Goal: Information Seeking & Learning: Learn about a topic

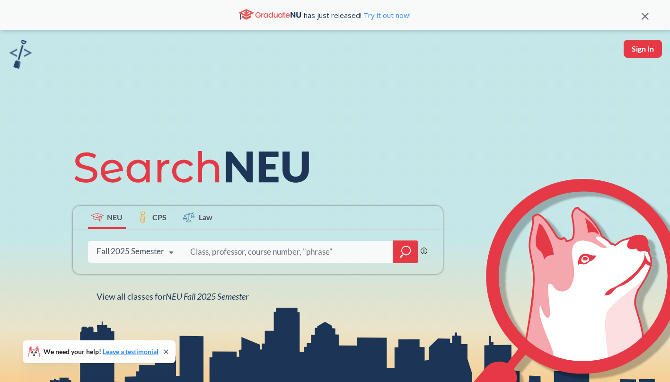
click at [233, 256] on input "search" at bounding box center [287, 252] width 197 height 20
click at [251, 248] on input "search" at bounding box center [287, 252] width 197 height 20
type input "writing to heal"
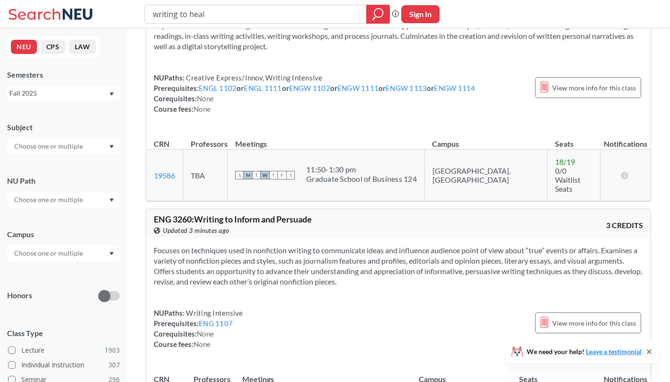
scroll to position [57, 0]
drag, startPoint x: 185, startPoint y: 173, endPoint x: 149, endPoint y: 166, distance: 36.5
click at [149, 166] on td "19586 View this section on Banner." at bounding box center [164, 175] width 37 height 52
copy link "19586"
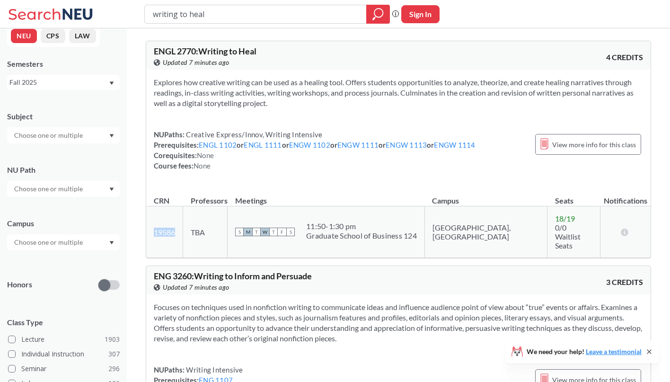
scroll to position [15, 0]
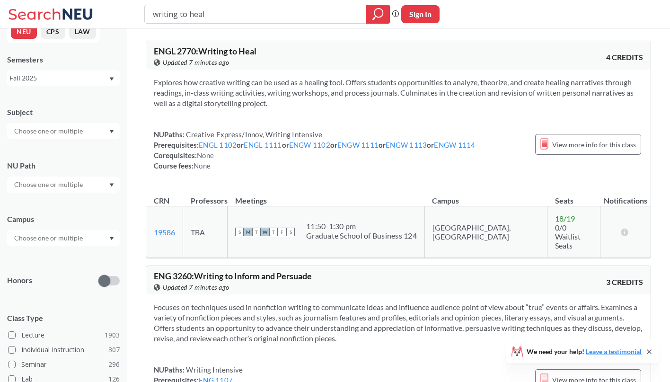
click at [113, 235] on div at bounding box center [63, 238] width 113 height 16
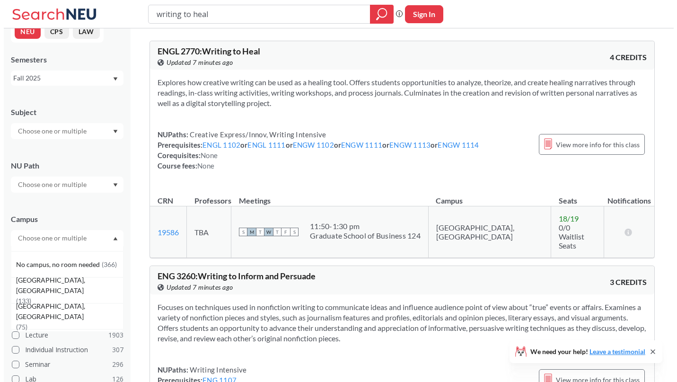
scroll to position [54, 0]
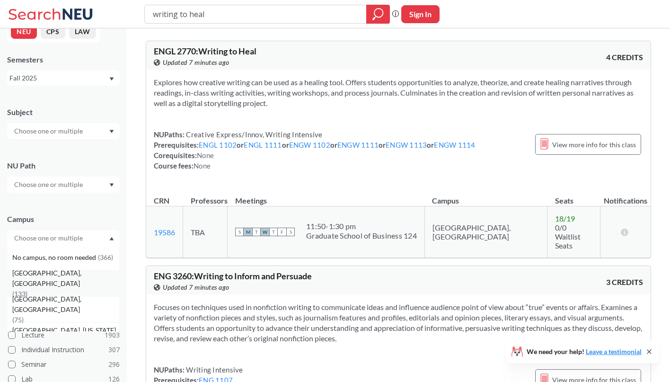
click at [83, 280] on div "[GEOGRAPHIC_DATA], [GEOGRAPHIC_DATA] ( 133 )" at bounding box center [65, 283] width 107 height 31
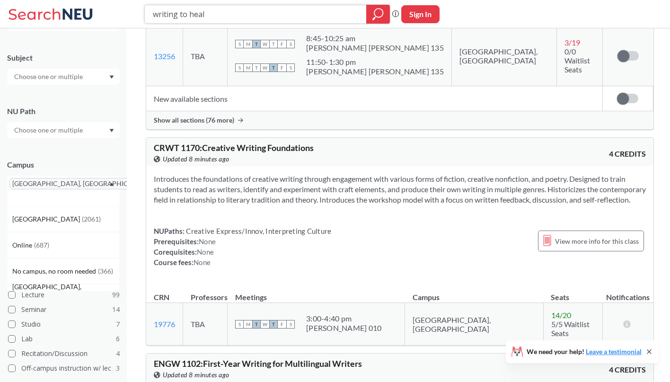
scroll to position [567, 0]
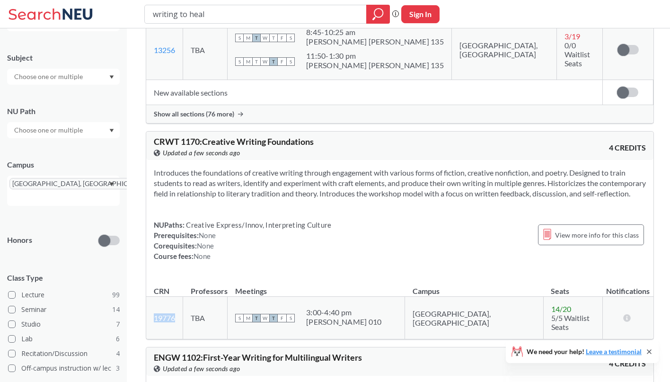
drag, startPoint x: 183, startPoint y: 281, endPoint x: 152, endPoint y: 280, distance: 30.8
click at [152, 296] on td "19776 View this section on Banner." at bounding box center [164, 317] width 37 height 43
copy link "19776"
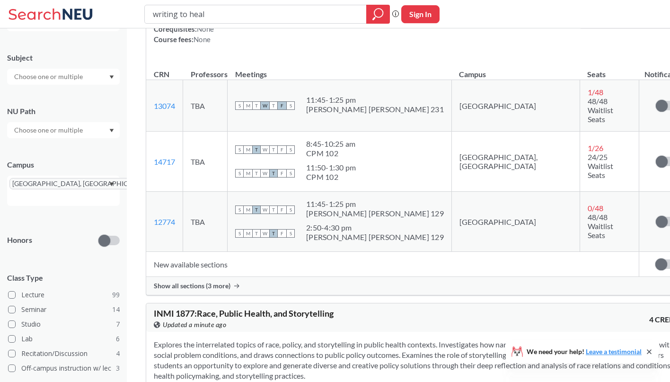
scroll to position [6765, 0]
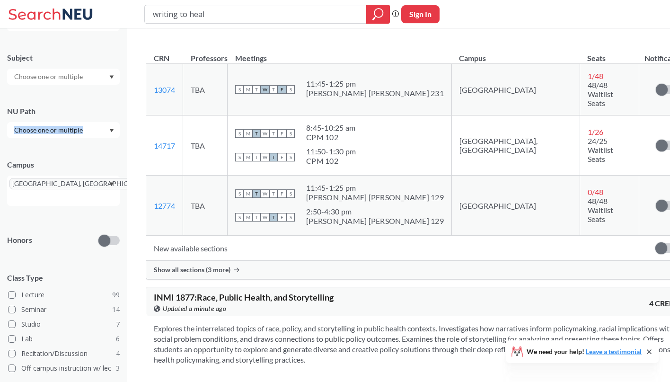
drag, startPoint x: 340, startPoint y: 109, endPoint x: 126, endPoint y: 112, distance: 214.2
copy div
click at [348, 323] on section "Explores the interrelated topics of race, policy, and storytelling in public he…" at bounding box center [420, 344] width 532 height 42
drag, startPoint x: 347, startPoint y: 105, endPoint x: 150, endPoint y: 110, distance: 196.8
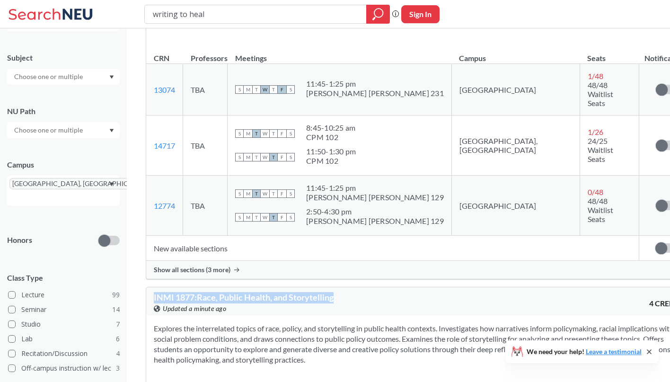
click at [150, 287] on div "INMI 1877 : Race, Public Health, and Storytelling View this course on Banner. U…" at bounding box center [419, 301] width 547 height 28
copy span "INMI 1877 : Race, Public Health, and Storytelling"
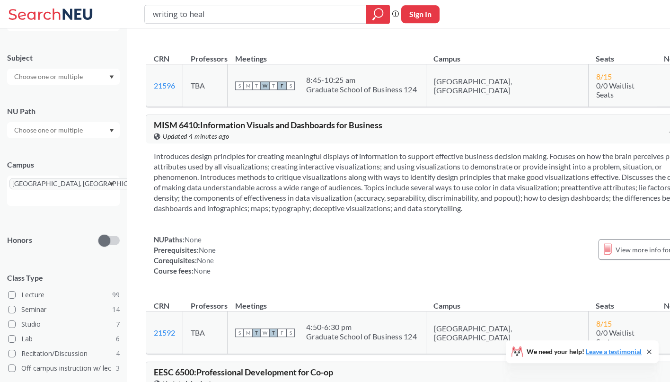
scroll to position [40626, 0]
drag, startPoint x: 223, startPoint y: 16, endPoint x: 94, endPoint y: -2, distance: 130.8
click at [152, 6] on input "writing to heal" at bounding box center [256, 14] width 208 height 16
click at [113, 79] on div at bounding box center [63, 77] width 113 height 16
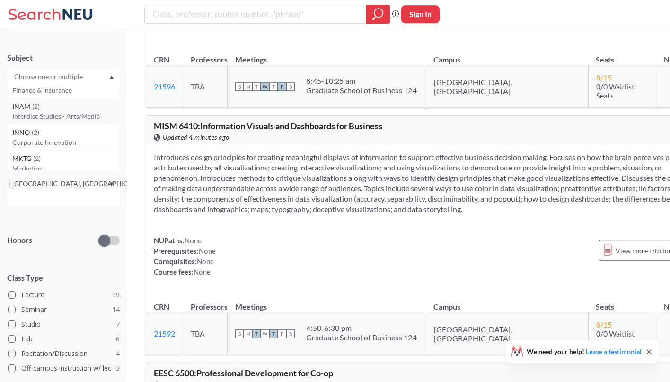
scroll to position [638, 0]
click at [70, 113] on p "Interdisc Studies - Arts/Media" at bounding box center [65, 114] width 107 height 9
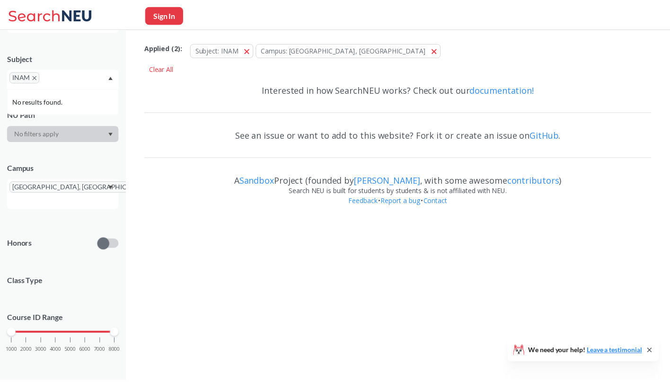
scroll to position [50, 0]
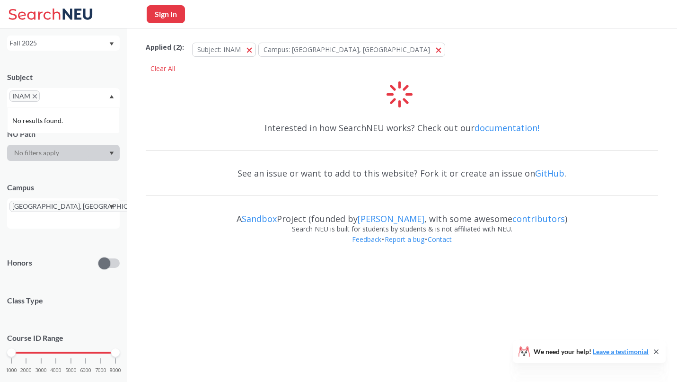
click at [76, 98] on div "INAM" at bounding box center [63, 97] width 113 height 19
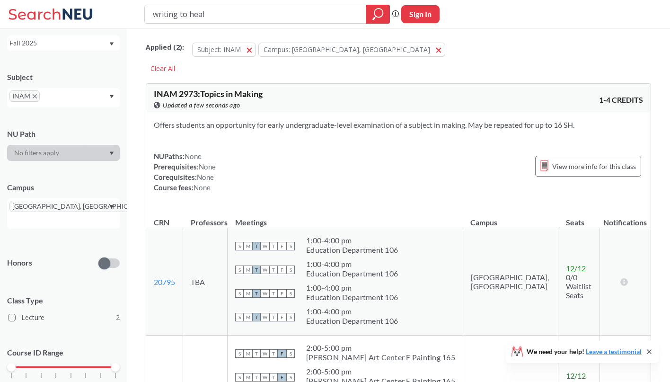
click at [60, 96] on input "text" at bounding box center [56, 99] width 28 height 11
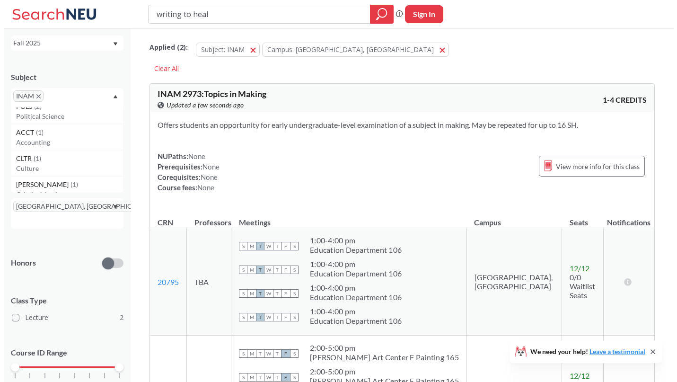
scroll to position [719, 0]
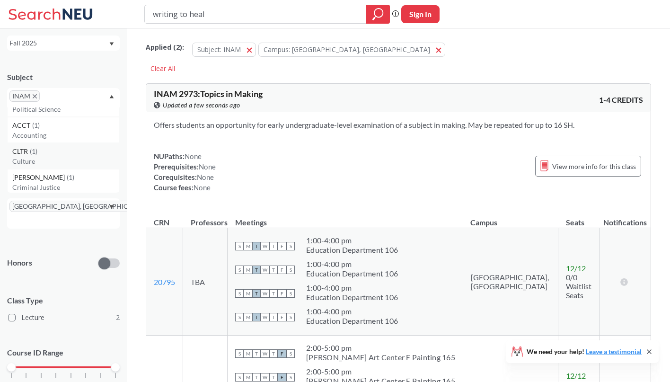
click at [57, 160] on p "Culture" at bounding box center [65, 161] width 107 height 9
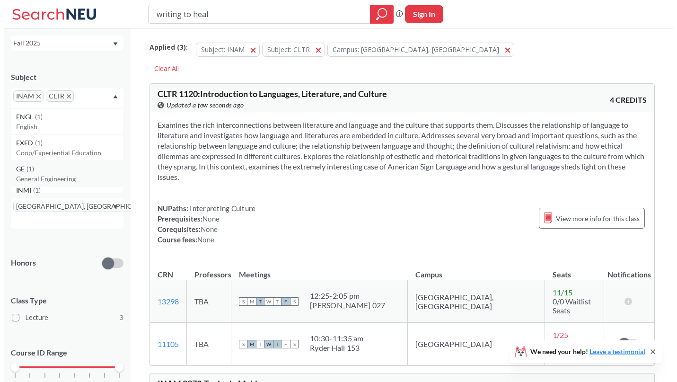
scroll to position [873, 0]
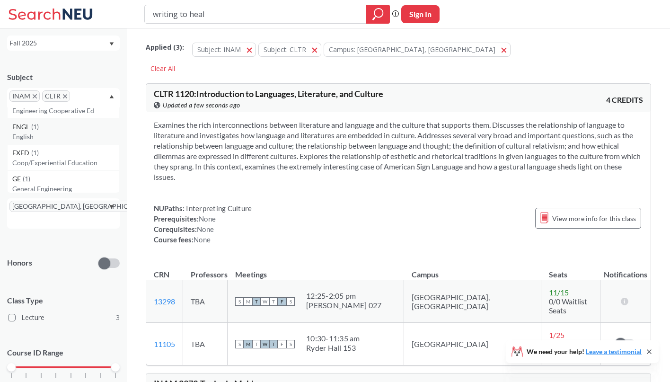
click at [60, 130] on div "ENGL ( 1 )" at bounding box center [65, 127] width 107 height 10
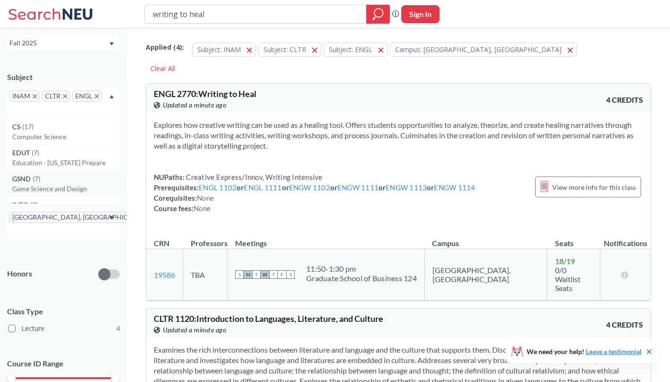
click at [63, 181] on div "GSND ( 7 )" at bounding box center [65, 179] width 107 height 10
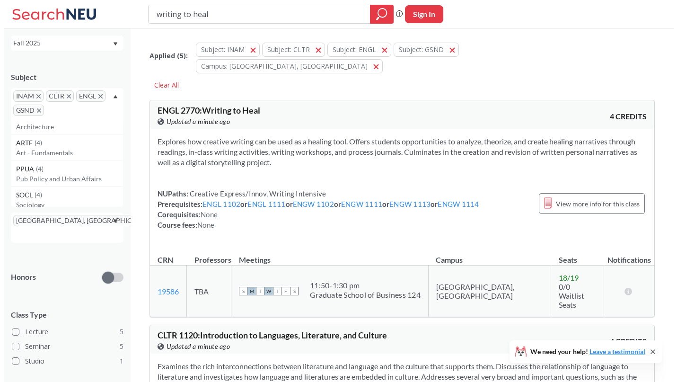
scroll to position [169, 0]
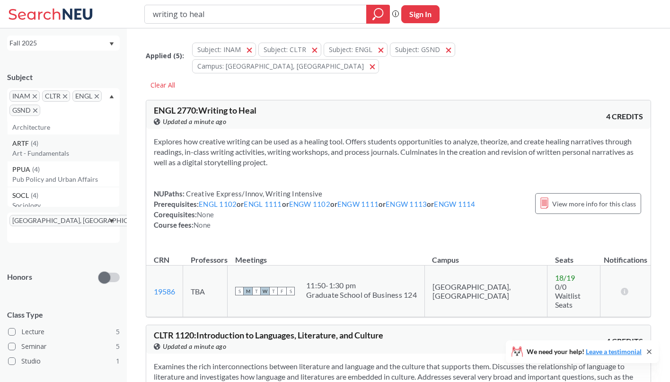
click at [68, 148] on p "Art - Fundamentals" at bounding box center [65, 152] width 107 height 9
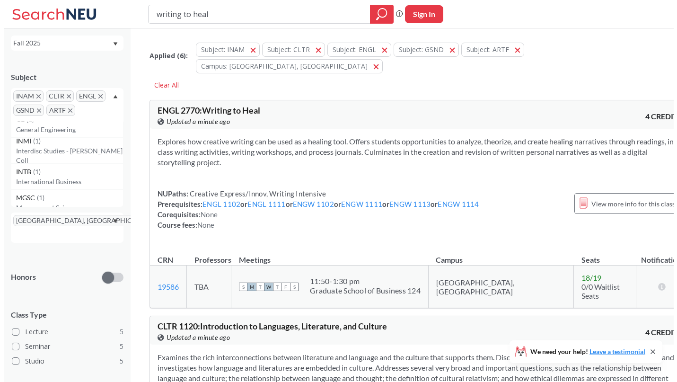
scroll to position [870, 0]
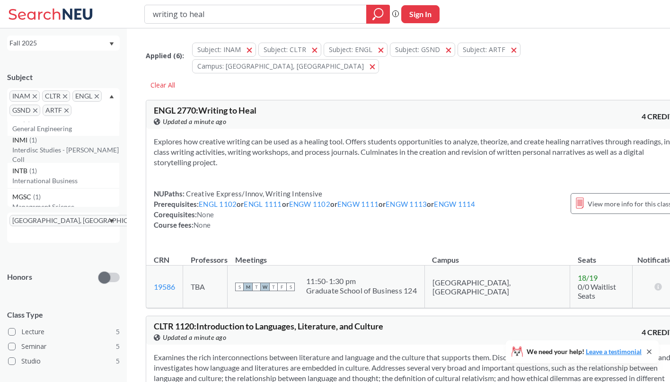
click at [68, 159] on div "INMI ( 1 ) Interdisc Studies - [PERSON_NAME] Coll" at bounding box center [63, 149] width 113 height 26
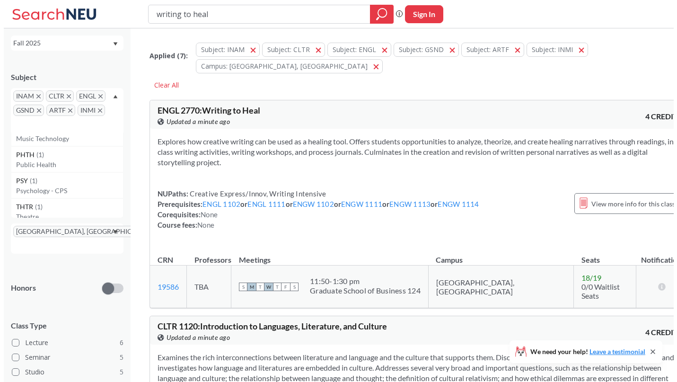
scroll to position [1007, 0]
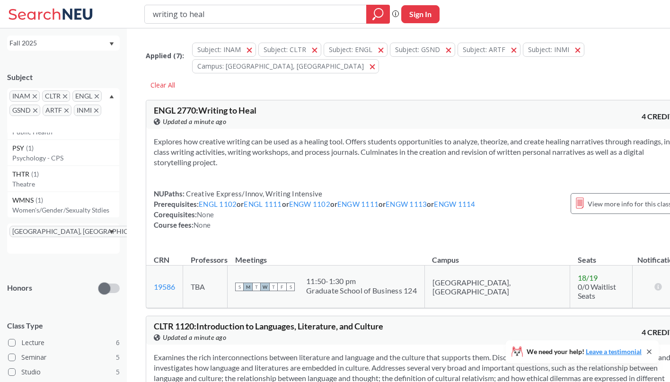
click at [70, 197] on div "WMNS ( 1 )" at bounding box center [65, 200] width 107 height 10
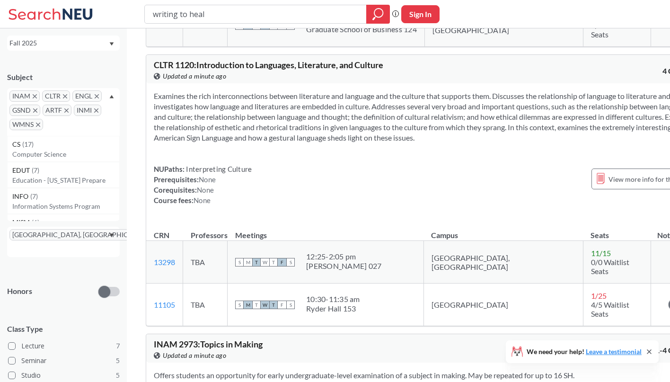
scroll to position [251, 0]
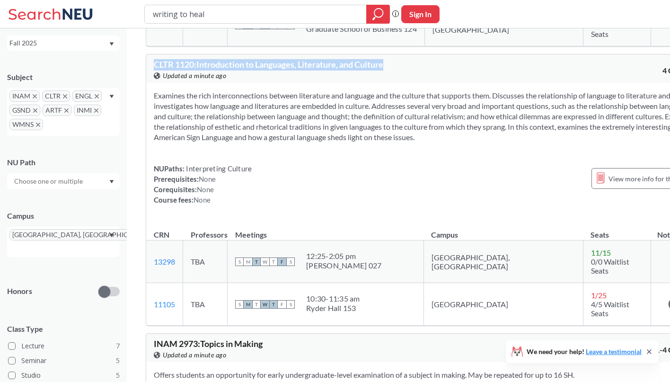
drag, startPoint x: 396, startPoint y: 68, endPoint x: 145, endPoint y: 65, distance: 251.6
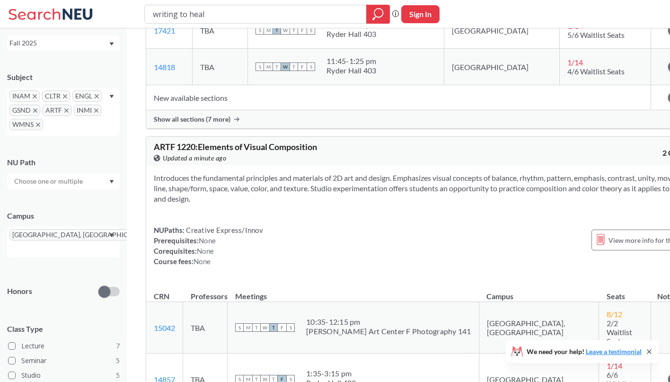
scroll to position [2053, 0]
drag, startPoint x: 331, startPoint y: 111, endPoint x: 146, endPoint y: 111, distance: 185.8
click at [146, 135] on div "ARTF 1220 : Elements of Visual Composition View this course on Banner. Updated …" at bounding box center [426, 317] width 561 height 364
copy span "ARTF 1220 : Elements of Visual Composition"
drag, startPoint x: 175, startPoint y: 284, endPoint x: 151, endPoint y: 279, distance: 25.0
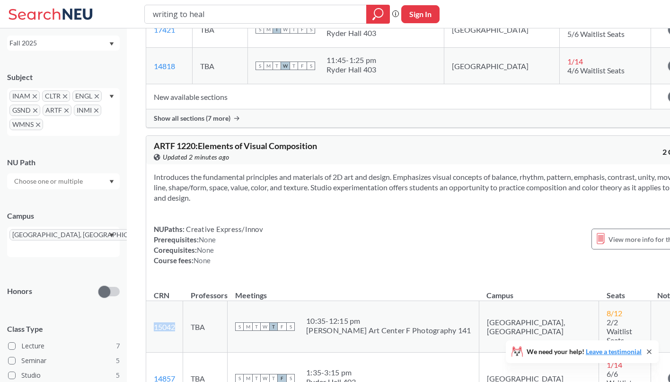
click at [151, 301] on td "15042 View this section on Banner." at bounding box center [164, 327] width 37 height 52
copy link "15042"
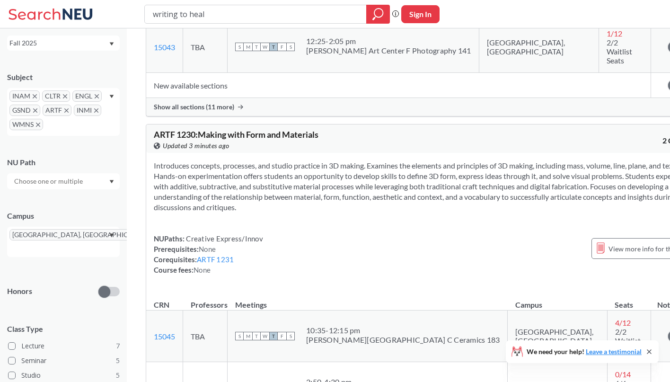
scroll to position [2442, 0]
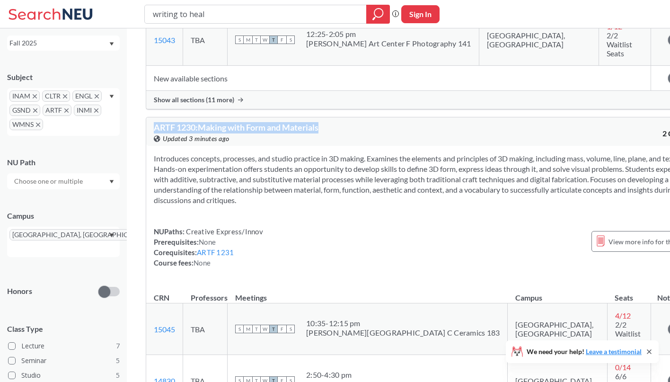
drag, startPoint x: 326, startPoint y: 44, endPoint x: 144, endPoint y: 48, distance: 182.1
copy span "ARTF 1230 : Making with Form and Materials"
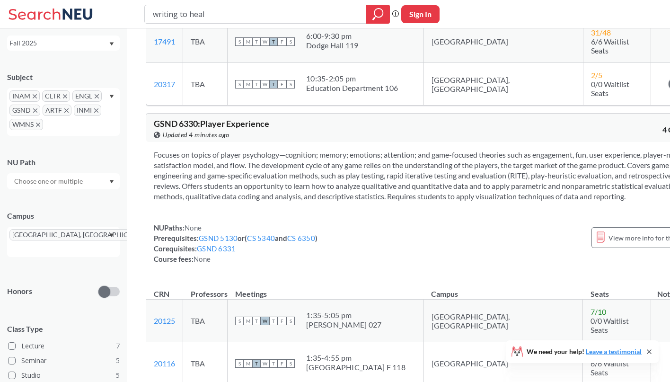
scroll to position [5162, 0]
click at [39, 122] on icon "X to remove pill" at bounding box center [38, 124] width 4 height 4
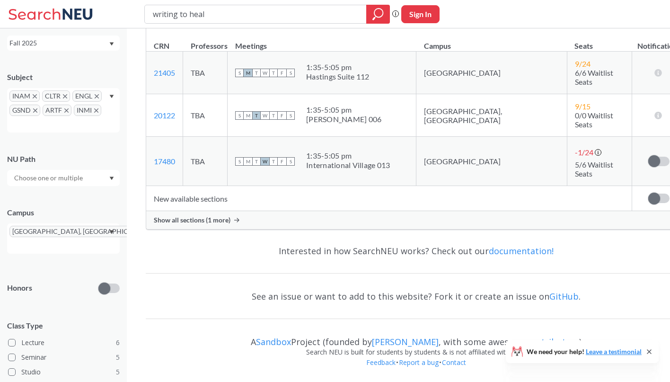
scroll to position [3029, 0]
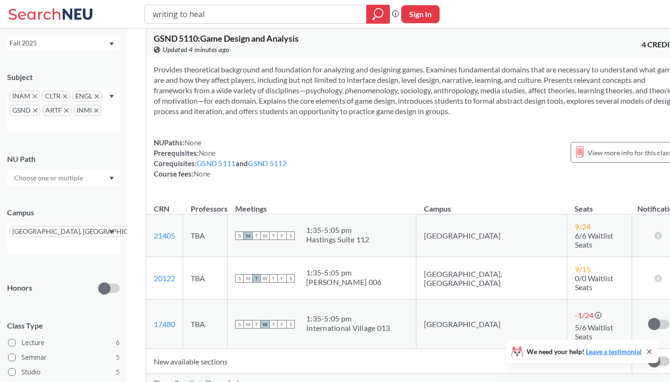
click at [108, 109] on div "INAM CLTR ENGL GSND ARTF INMI" at bounding box center [63, 110] width 113 height 44
click at [111, 116] on div "INAM CLTR ENGL GSND ARTF INMI" at bounding box center [63, 110] width 113 height 44
click at [110, 115] on div "INAM CLTR ENGL GSND ARTF INMI" at bounding box center [63, 110] width 113 height 44
click at [83, 120] on div "INAM CLTR ENGL GSND ARTF INMI" at bounding box center [63, 110] width 113 height 44
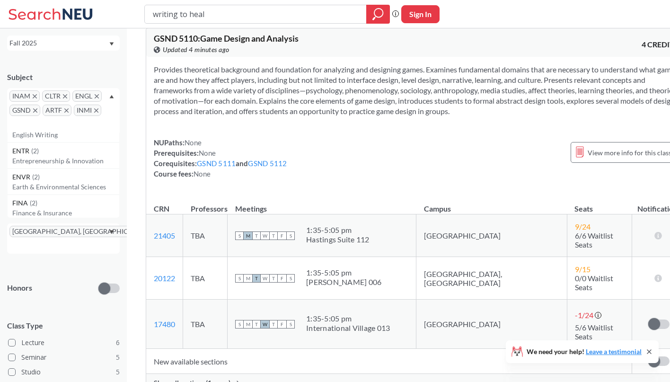
scroll to position [0, 0]
click at [111, 96] on icon "Dropdown arrow" at bounding box center [112, 96] width 4 height 3
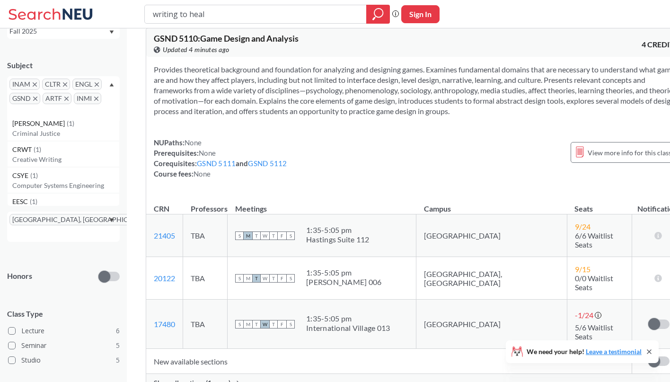
scroll to position [680, 0]
click at [96, 97] on icon "X to remove pill" at bounding box center [96, 98] width 4 height 4
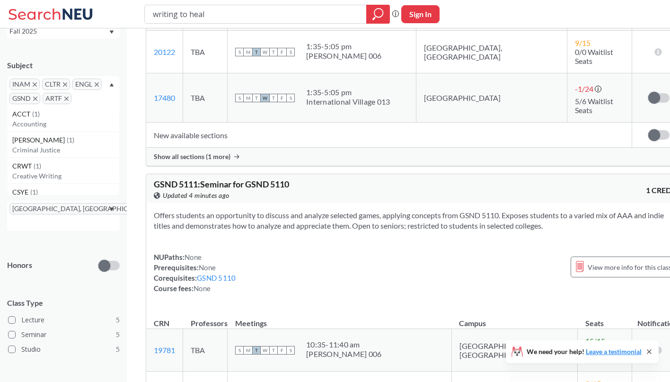
click at [98, 84] on icon "X to remove pill" at bounding box center [97, 84] width 4 height 4
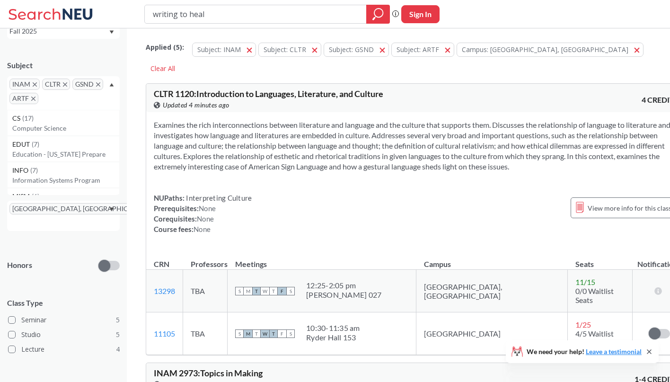
click at [99, 83] on icon "X to remove pill" at bounding box center [98, 84] width 4 height 4
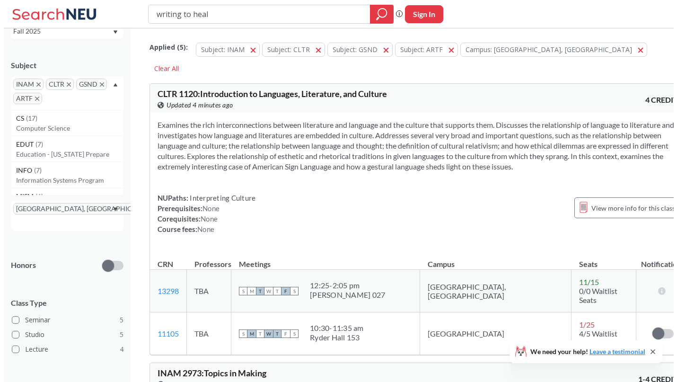
scroll to position [61, 0]
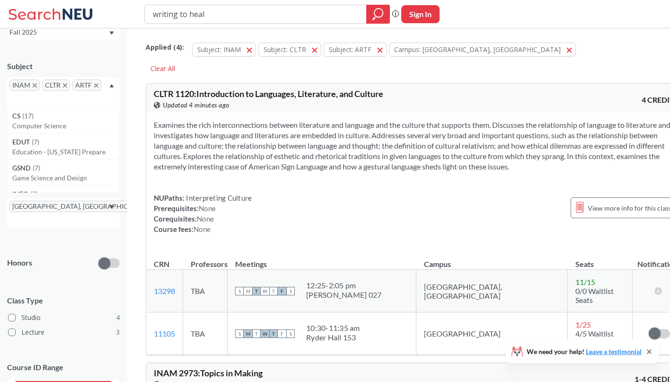
click at [69, 85] on span "CLTR" at bounding box center [56, 84] width 28 height 11
click at [98, 82] on span "ARTF" at bounding box center [86, 84] width 29 height 11
click at [96, 86] on icon "X to remove pill" at bounding box center [96, 85] width 4 height 4
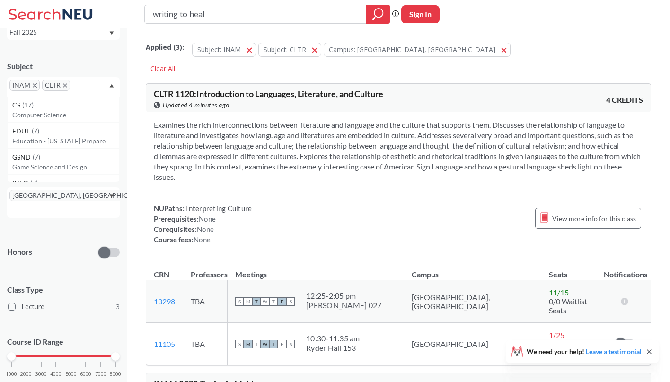
click at [66, 86] on icon "X to remove pill" at bounding box center [65, 85] width 4 height 4
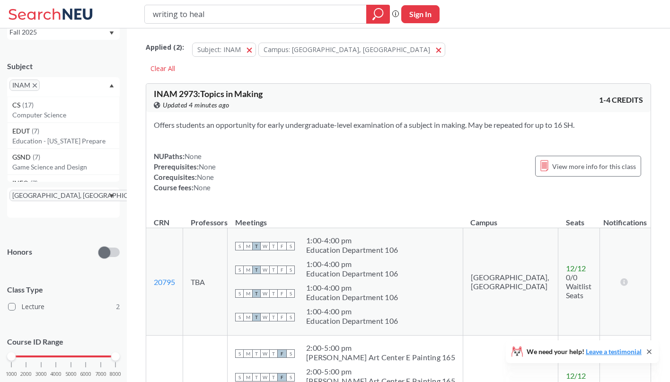
click at [33, 84] on icon "X to remove pill" at bounding box center [35, 85] width 4 height 4
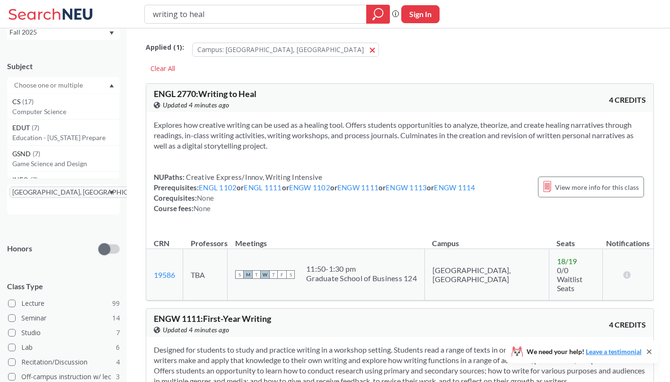
click at [51, 93] on div at bounding box center [63, 85] width 113 height 16
click at [51, 87] on input "text" at bounding box center [48, 84] width 79 height 11
type input "socl"
click at [52, 99] on div "SOCL ( 4 )" at bounding box center [65, 101] width 107 height 10
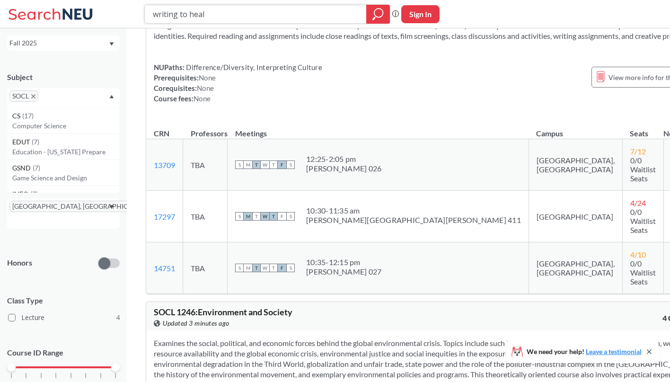
scroll to position [482, 0]
